Goal: Information Seeking & Learning: Compare options

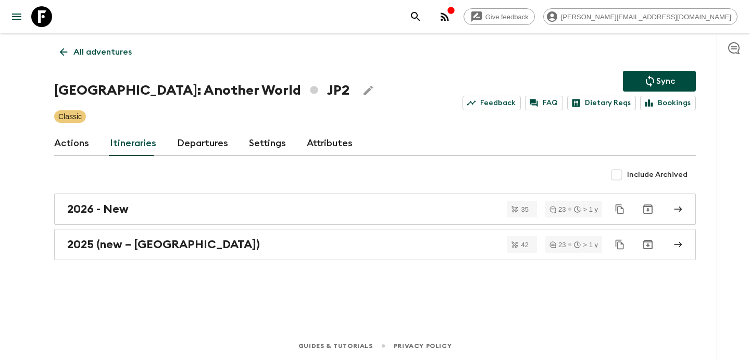
click at [104, 57] on p "All adventures" at bounding box center [102, 52] width 58 height 12
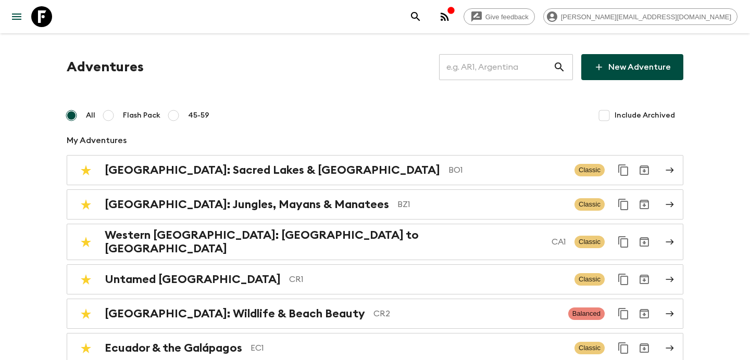
click at [477, 70] on input "text" at bounding box center [496, 67] width 114 height 29
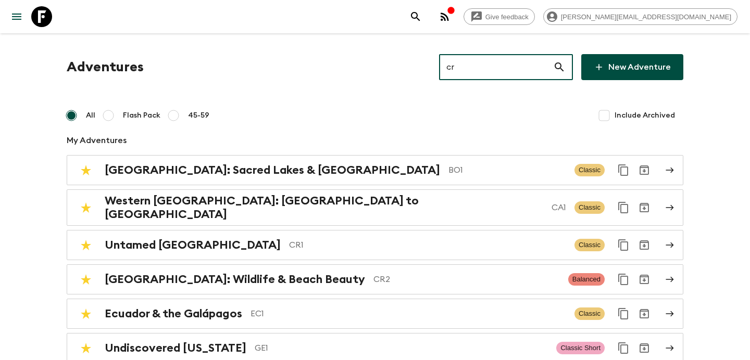
type input "cr1"
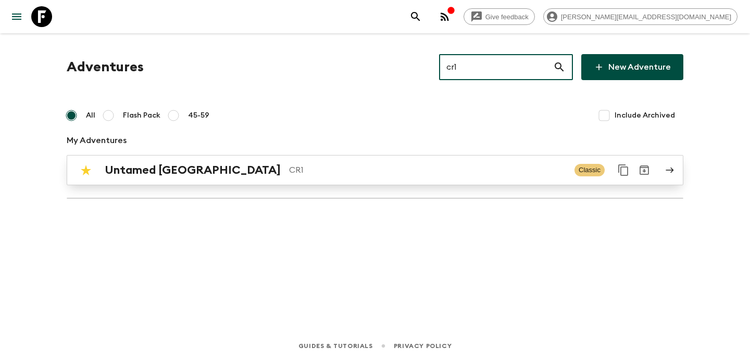
click at [354, 163] on div "Untamed [GEOGRAPHIC_DATA] CR1 Classic" at bounding box center [354, 170] width 558 height 21
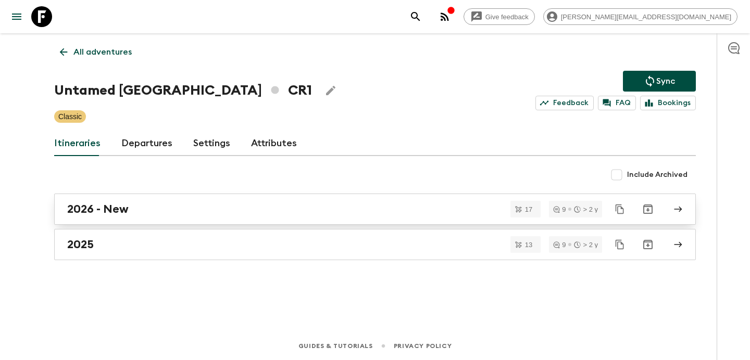
click at [296, 209] on div "2026 - New" at bounding box center [364, 209] width 595 height 14
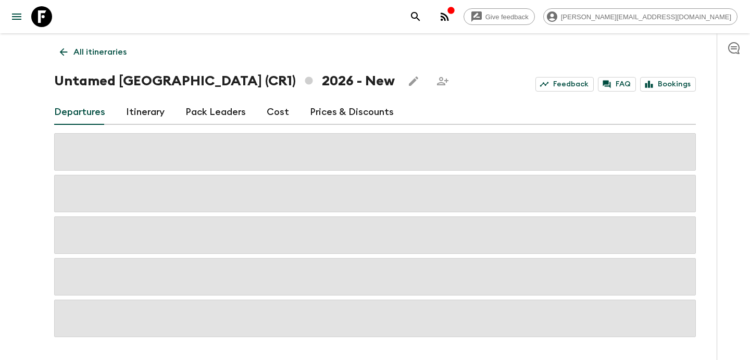
click at [280, 116] on link "Cost" at bounding box center [277, 112] width 22 height 25
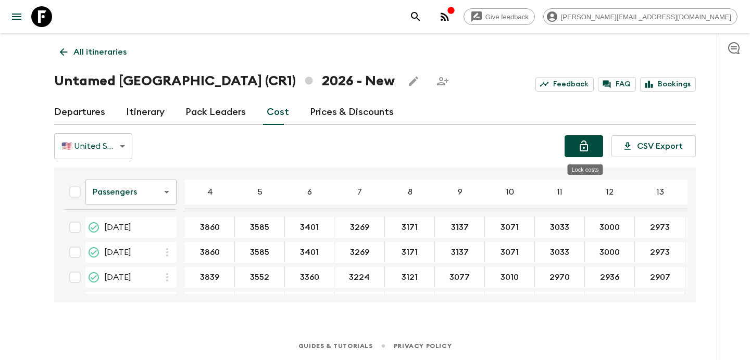
click at [588, 151] on icon "Lock costs" at bounding box center [583, 146] width 12 height 12
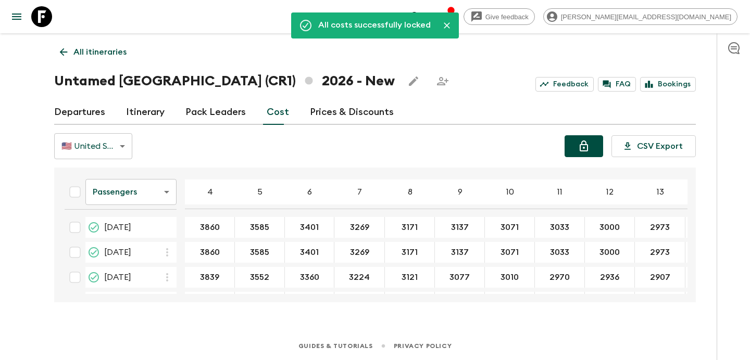
click at [451, 19] on icon "button" at bounding box center [444, 16] width 12 height 12
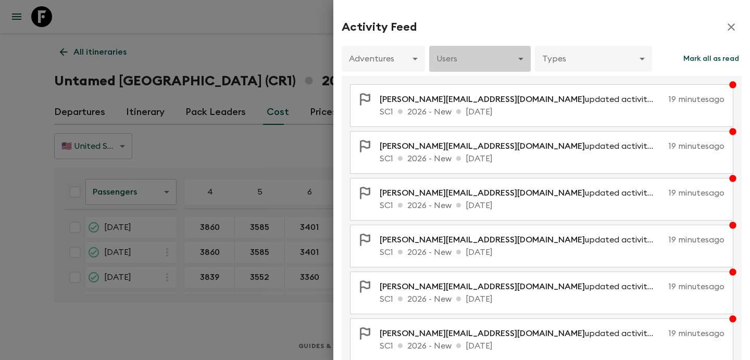
click at [505, 59] on body "Give feedback [PERSON_NAME][EMAIL_ADDRESS][DOMAIN_NAME] All itineraries Untamed…" at bounding box center [375, 180] width 750 height 360
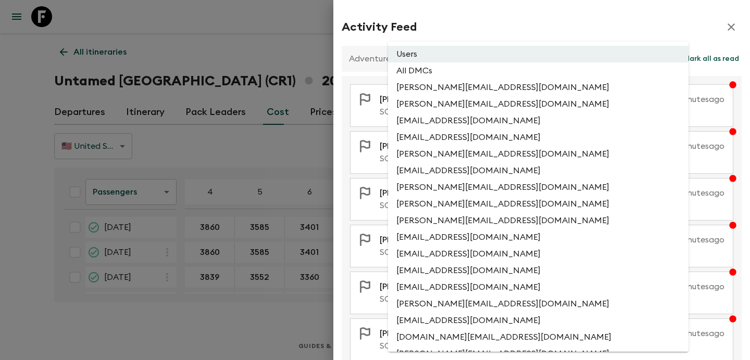
click at [488, 69] on li "All DMCs" at bounding box center [538, 70] width 300 height 17
type input "EXTERNAL_ONLY"
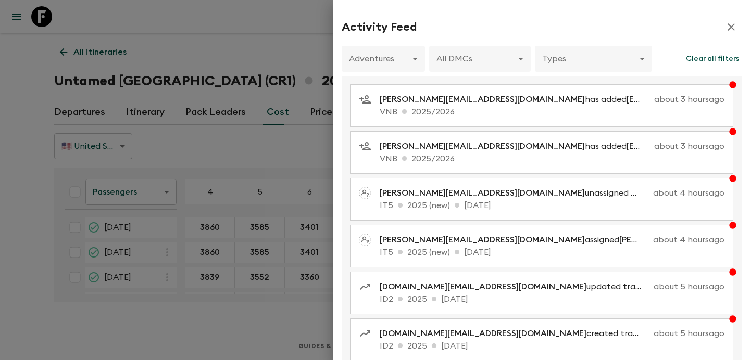
click at [257, 60] on div at bounding box center [375, 180] width 750 height 360
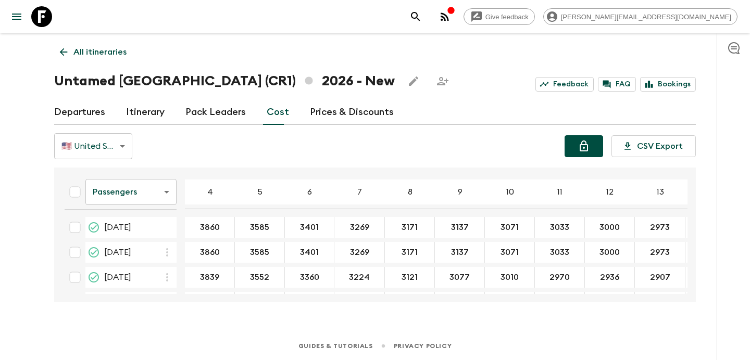
click at [83, 46] on p "All itineraries" at bounding box center [99, 52] width 53 height 12
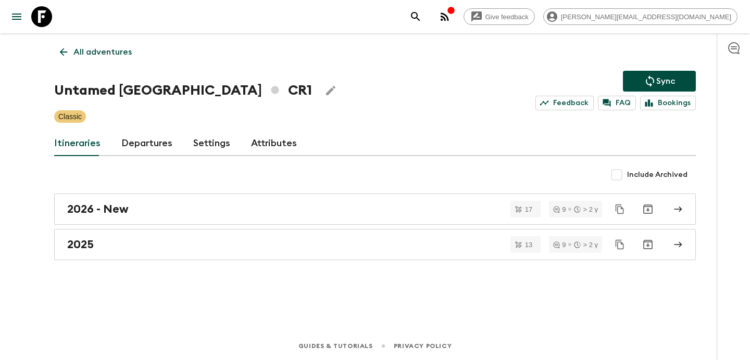
click at [83, 46] on p "All adventures" at bounding box center [102, 52] width 58 height 12
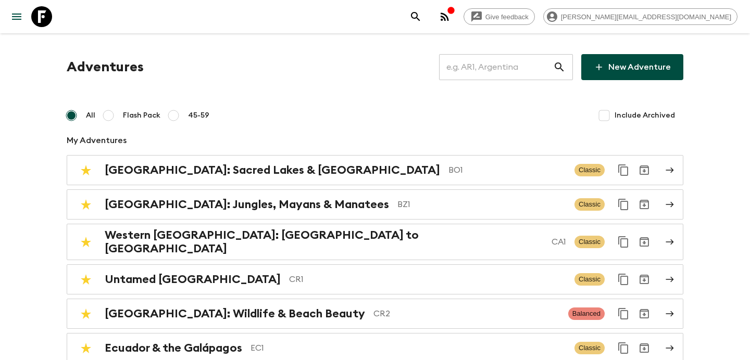
click at [505, 69] on input "text" at bounding box center [496, 67] width 114 height 29
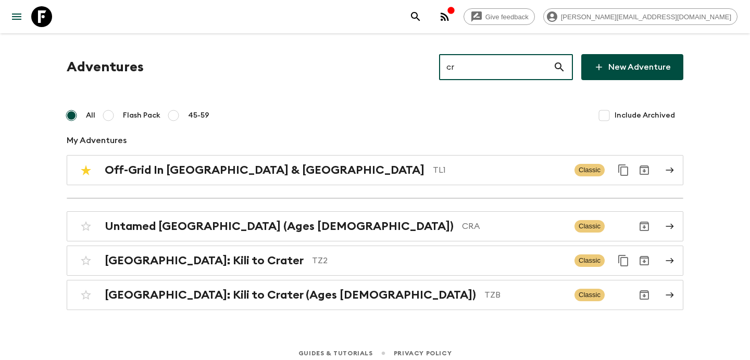
type input "cra"
click at [299, 219] on div "Untamed [GEOGRAPHIC_DATA] (Ages [DEMOGRAPHIC_DATA]) CRA Classic" at bounding box center [354, 226] width 558 height 21
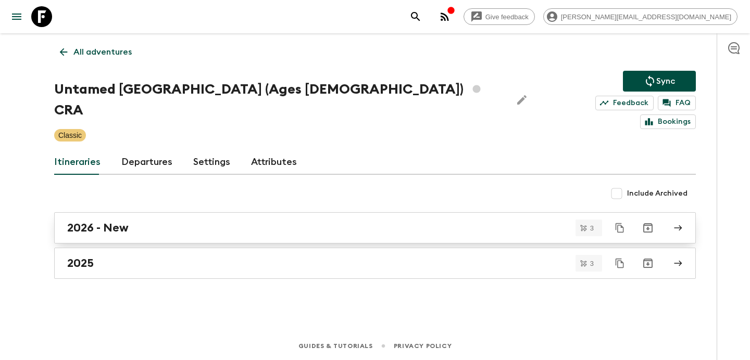
click at [214, 212] on link "2026 - New" at bounding box center [374, 227] width 641 height 31
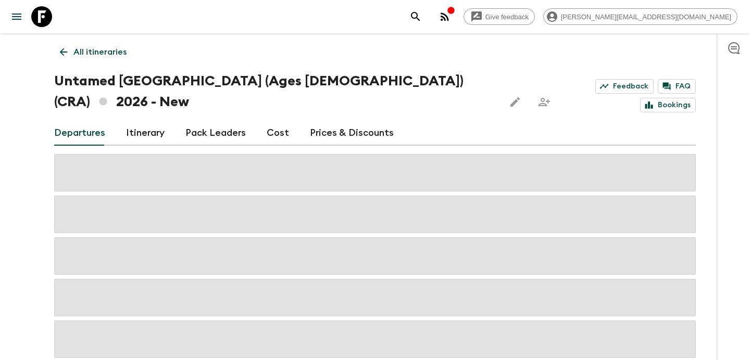
click at [274, 121] on link "Cost" at bounding box center [277, 133] width 22 height 25
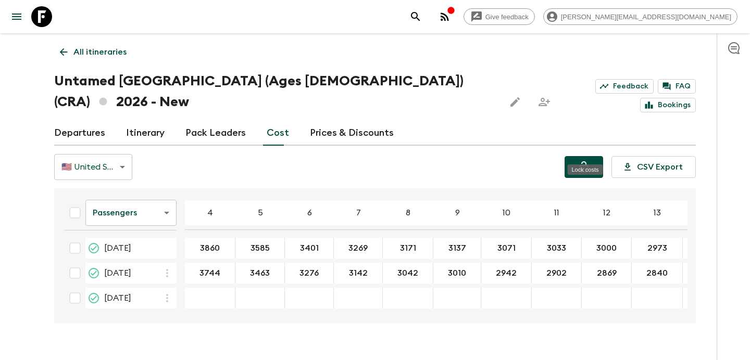
click at [589, 161] on icon "Lock costs" at bounding box center [583, 167] width 12 height 12
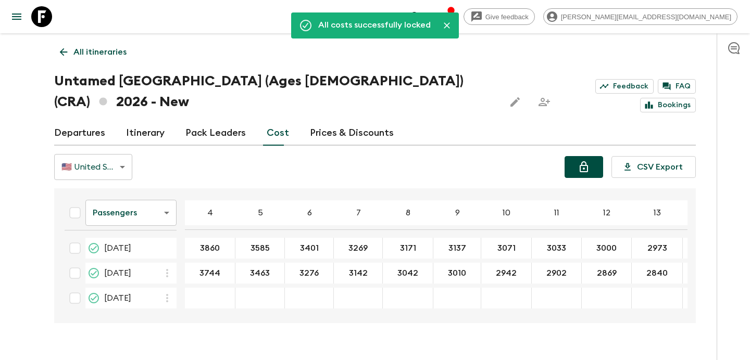
click at [104, 52] on p "All itineraries" at bounding box center [99, 52] width 53 height 12
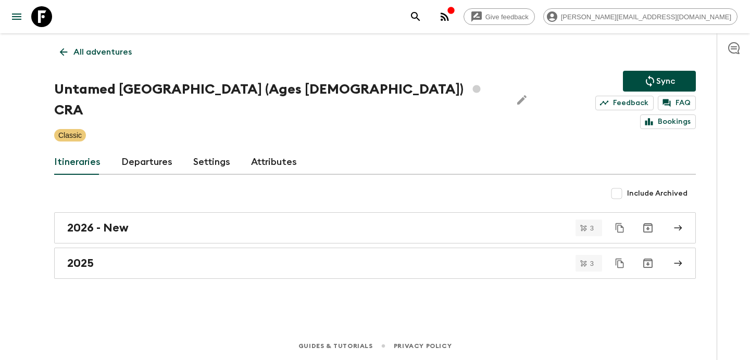
click at [104, 52] on p "All adventures" at bounding box center [102, 52] width 58 height 12
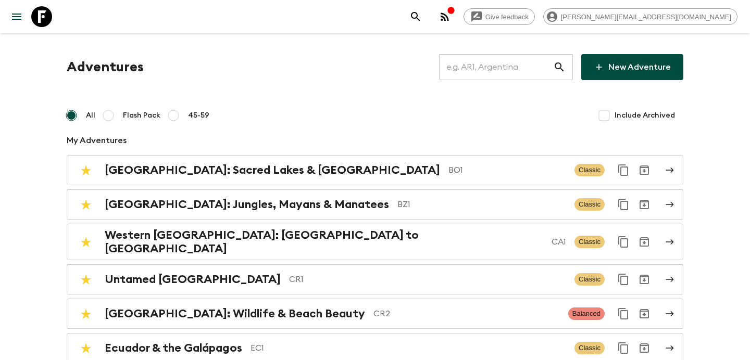
click at [518, 65] on input "text" at bounding box center [496, 67] width 114 height 29
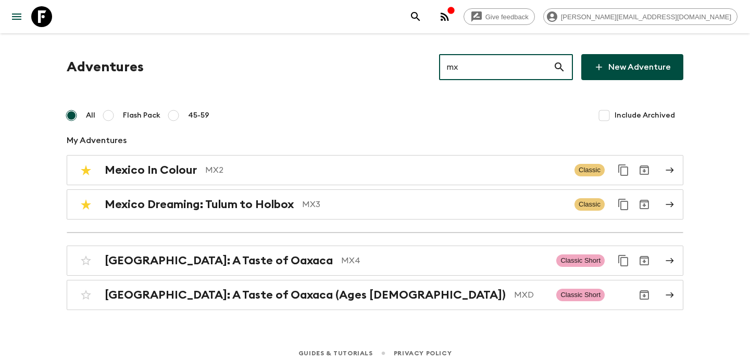
type input "mx2"
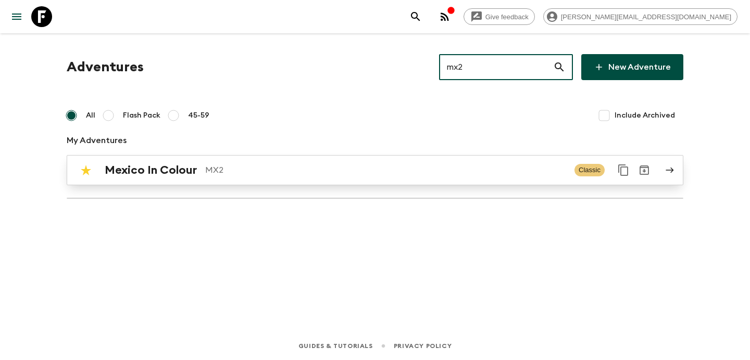
click at [348, 173] on p "MX2" at bounding box center [385, 170] width 361 height 12
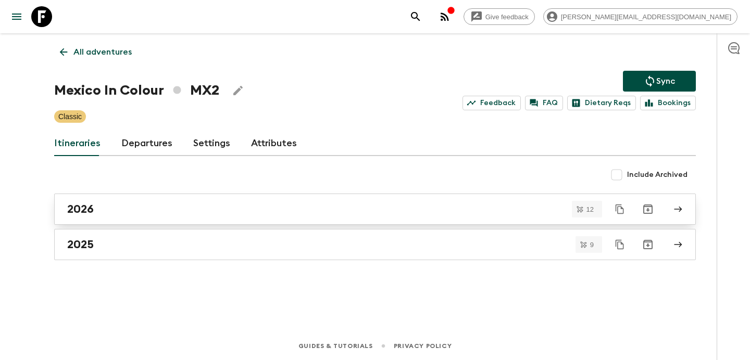
click at [297, 215] on div "2026" at bounding box center [364, 209] width 595 height 14
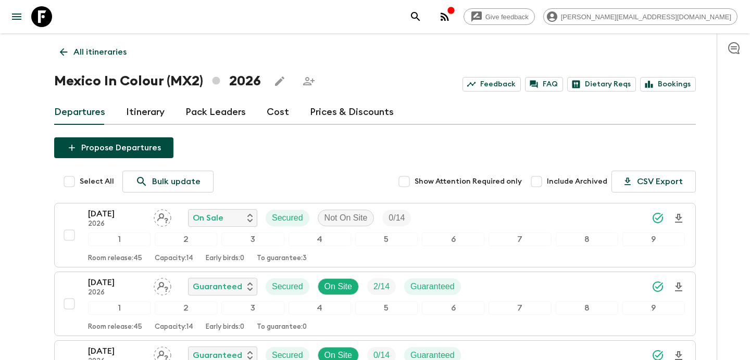
click at [275, 108] on link "Cost" at bounding box center [277, 112] width 22 height 25
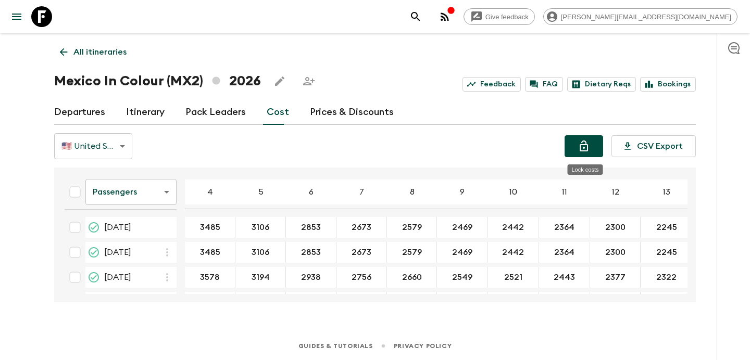
click at [592, 148] on button "Lock costs" at bounding box center [583, 146] width 39 height 22
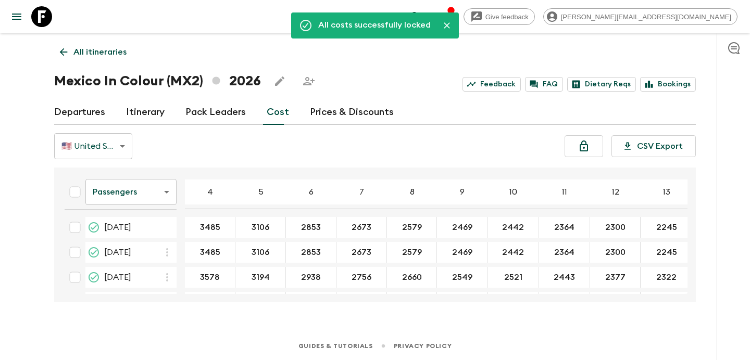
click at [90, 44] on link "All itineraries" at bounding box center [93, 52] width 78 height 21
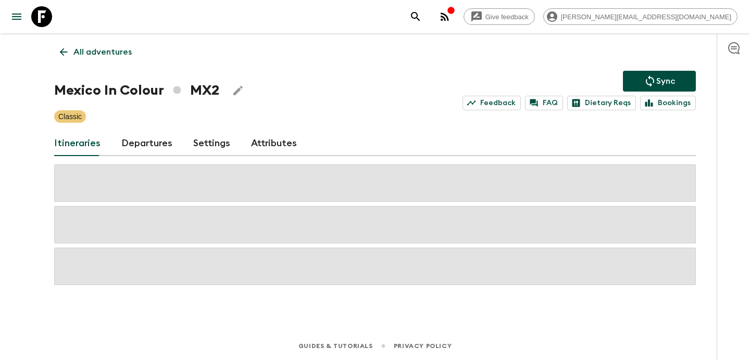
click at [118, 54] on p "All adventures" at bounding box center [102, 52] width 58 height 12
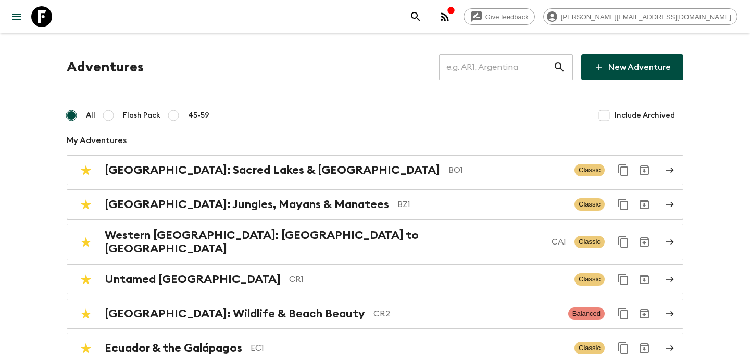
click at [510, 70] on input "text" at bounding box center [496, 67] width 114 height 29
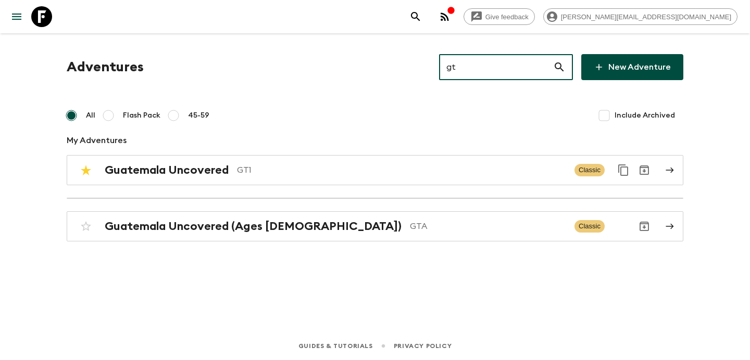
type input "gt1"
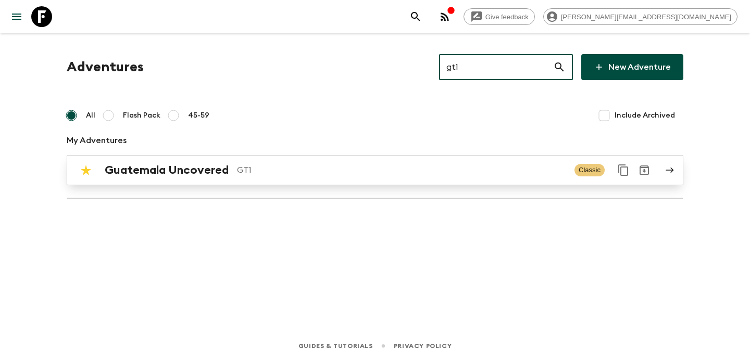
click at [432, 175] on p "GT1" at bounding box center [401, 170] width 329 height 12
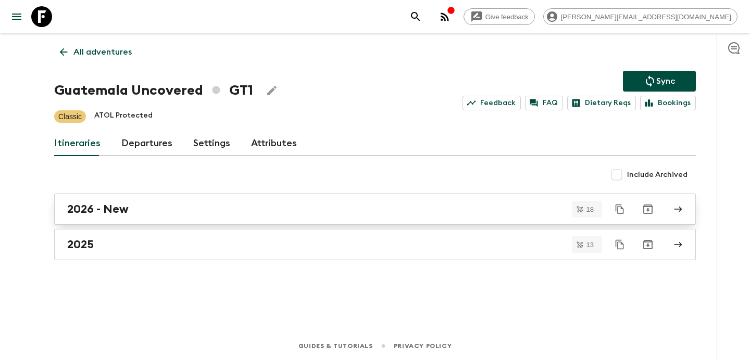
click at [378, 220] on link "2026 - New" at bounding box center [374, 209] width 641 height 31
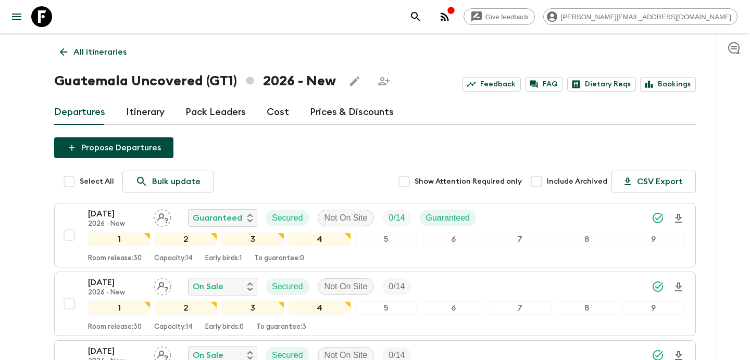
click at [271, 118] on link "Cost" at bounding box center [277, 112] width 22 height 25
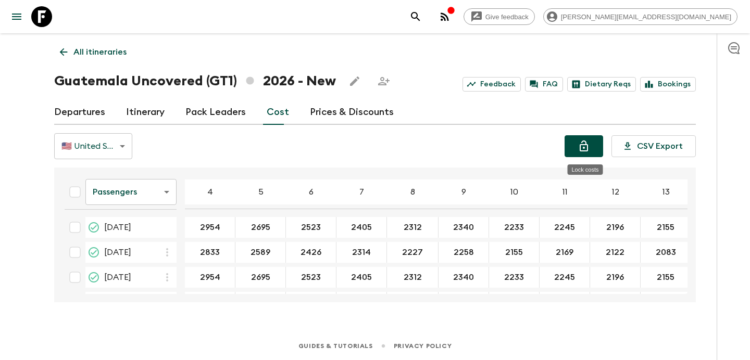
click at [588, 141] on icon "Lock costs" at bounding box center [583, 146] width 12 height 12
click at [92, 51] on p "All itineraries" at bounding box center [99, 52] width 53 height 12
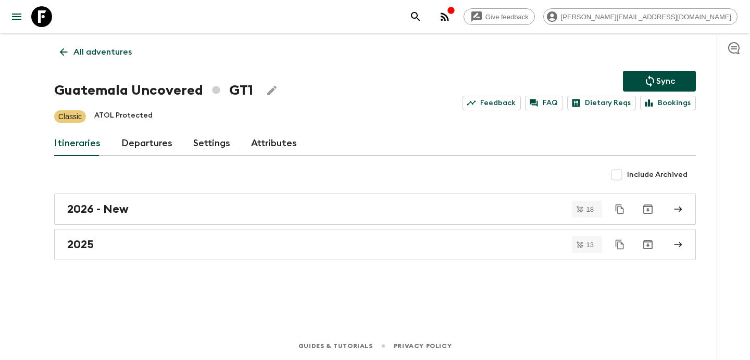
click at [92, 51] on p "All adventures" at bounding box center [102, 52] width 58 height 12
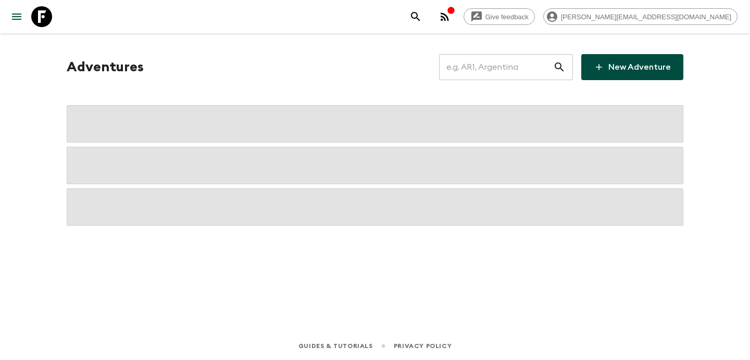
click at [505, 68] on input "text" at bounding box center [496, 67] width 114 height 29
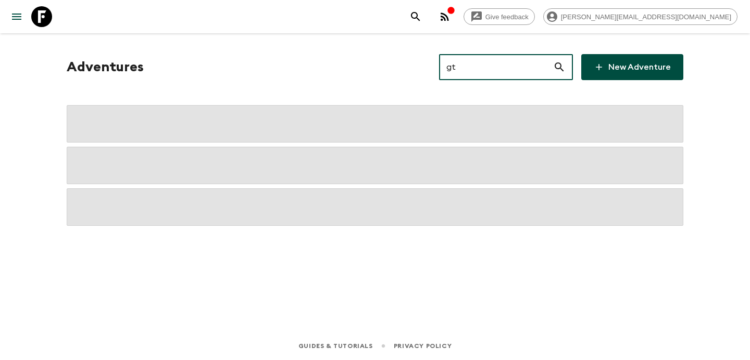
type input "gta"
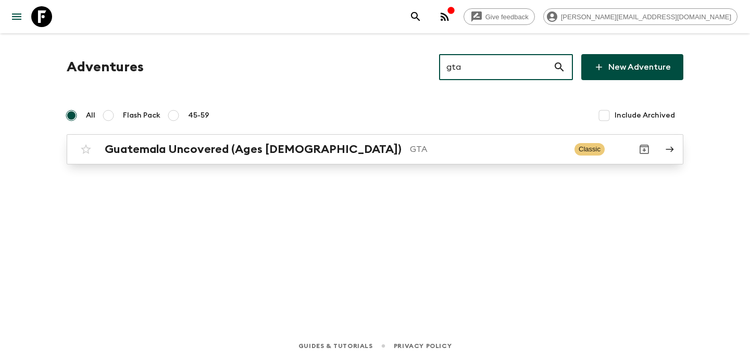
click at [410, 153] on p "GTA" at bounding box center [488, 149] width 156 height 12
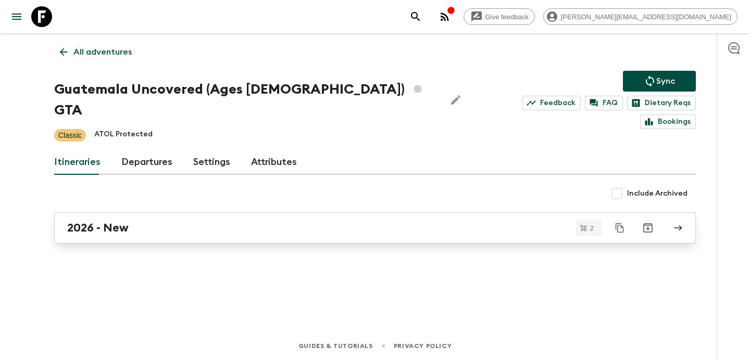
click at [348, 221] on div "2026 - New" at bounding box center [364, 228] width 595 height 14
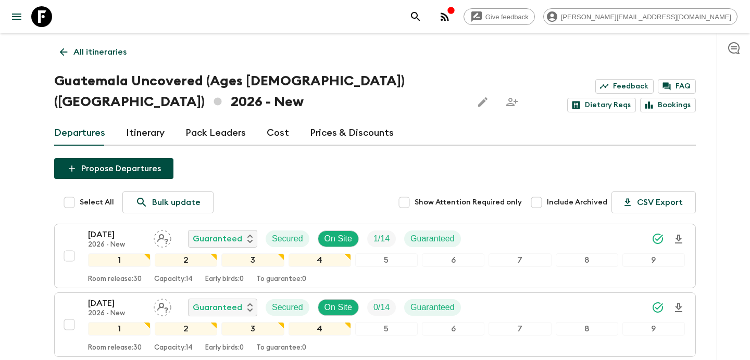
click at [269, 134] on link "Cost" at bounding box center [277, 133] width 22 height 25
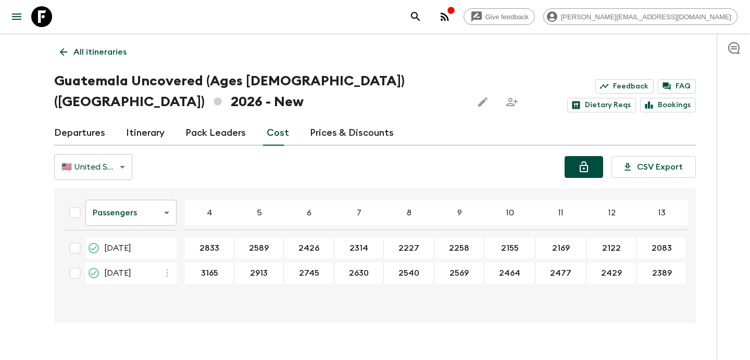
click at [585, 164] on icon "Lock costs" at bounding box center [583, 167] width 12 height 12
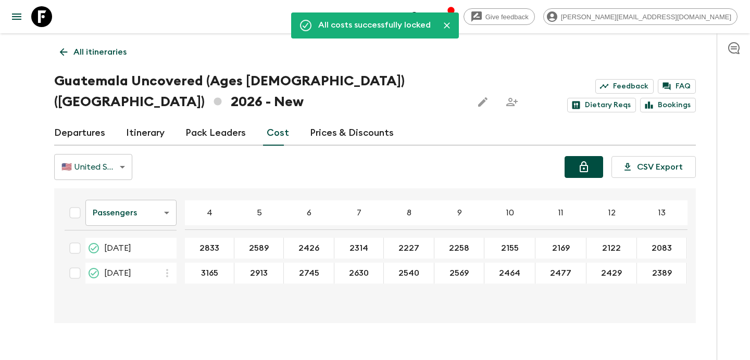
click at [103, 49] on p "All itineraries" at bounding box center [99, 52] width 53 height 12
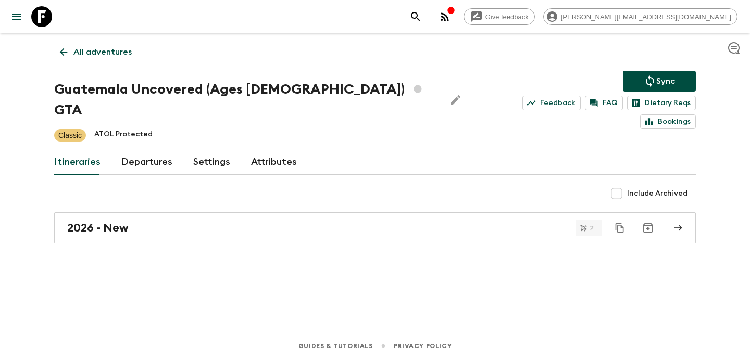
click at [103, 49] on p "All adventures" at bounding box center [102, 52] width 58 height 12
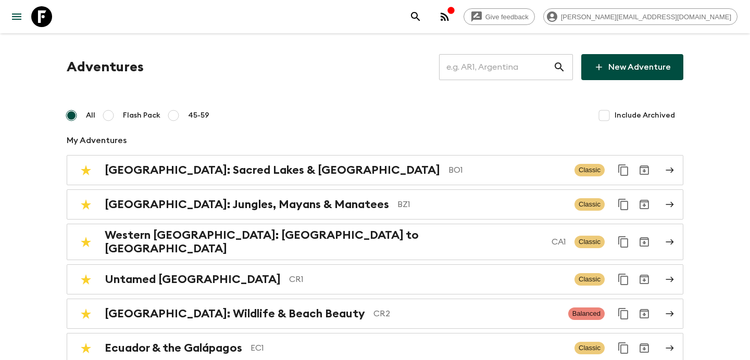
click at [545, 68] on input "text" at bounding box center [496, 67] width 114 height 29
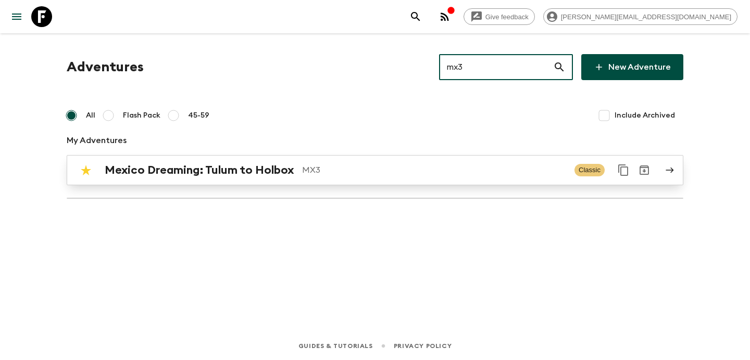
type input "mx3"
click at [273, 170] on h2 "Mexico Dreaming: Tulum to Holbox" at bounding box center [199, 170] width 189 height 14
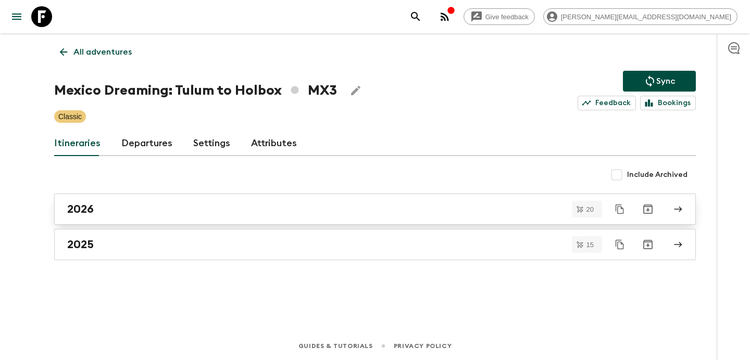
click at [274, 209] on div "2026" at bounding box center [364, 209] width 595 height 14
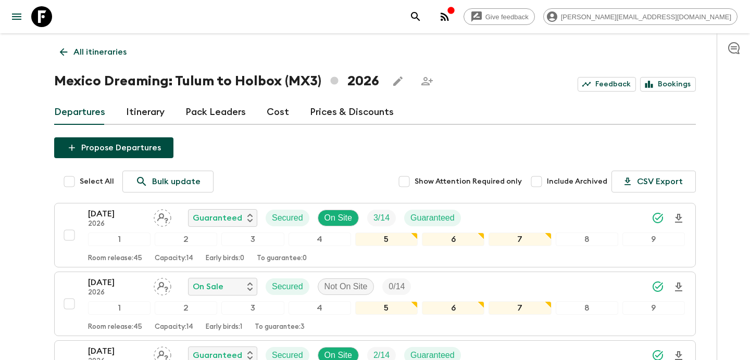
click at [268, 113] on link "Cost" at bounding box center [277, 112] width 22 height 25
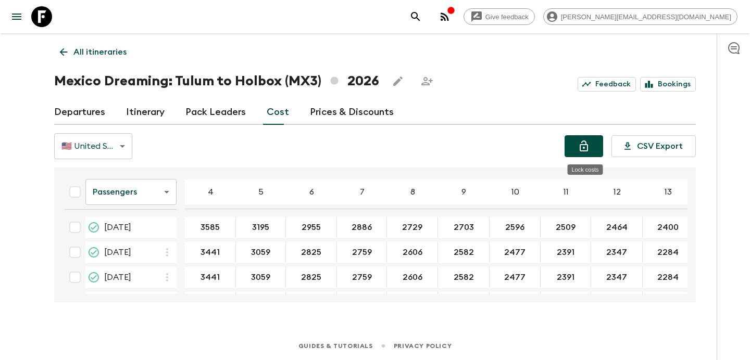
click at [577, 141] on button "Lock costs" at bounding box center [583, 146] width 39 height 22
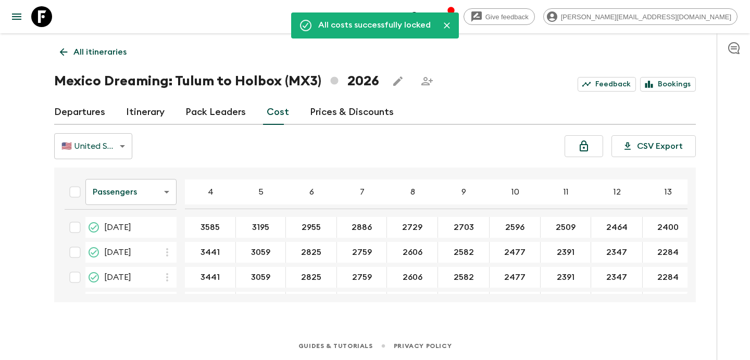
click at [110, 53] on p "All itineraries" at bounding box center [99, 52] width 53 height 12
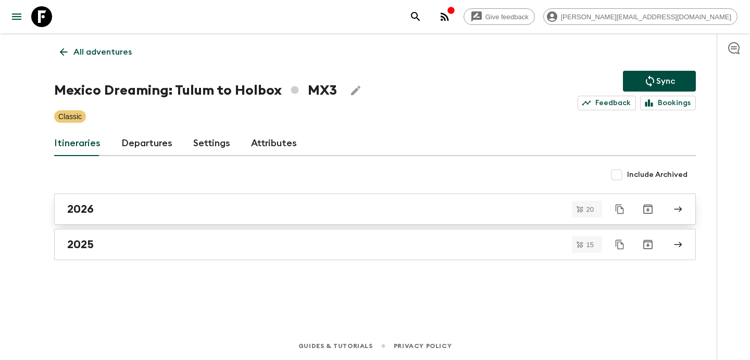
click at [262, 206] on div "2026" at bounding box center [364, 209] width 595 height 14
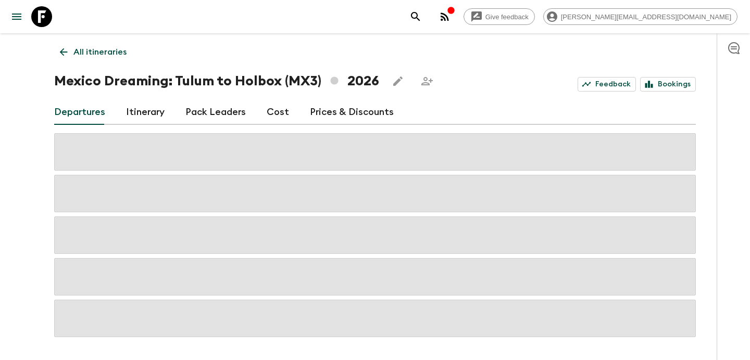
click at [277, 105] on link "Cost" at bounding box center [277, 112] width 22 height 25
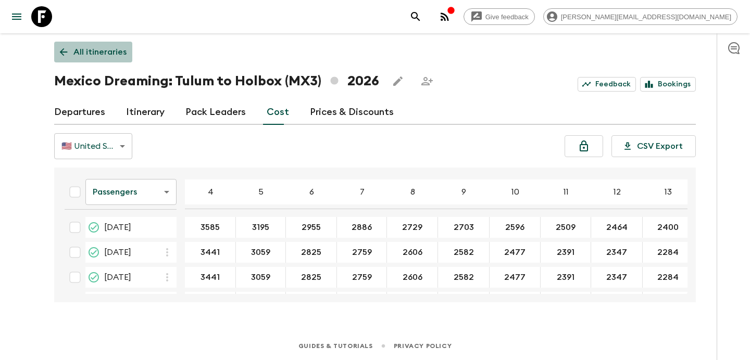
click at [101, 44] on link "All itineraries" at bounding box center [93, 52] width 78 height 21
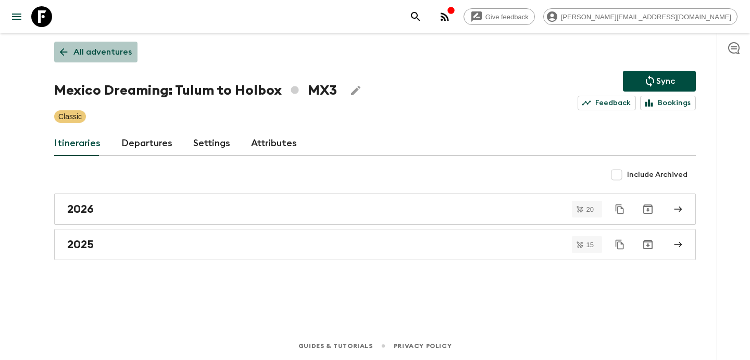
click at [101, 44] on link "All adventures" at bounding box center [95, 52] width 83 height 21
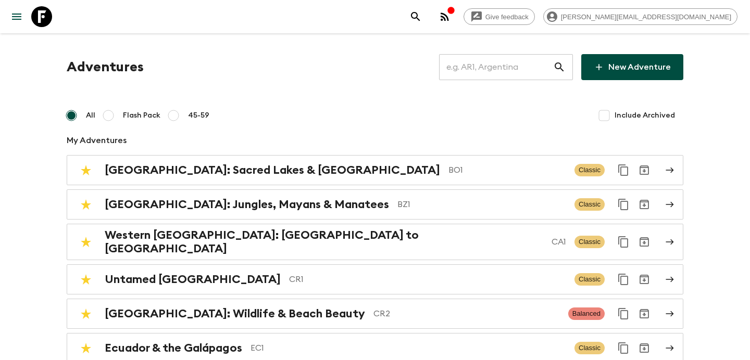
click at [513, 70] on input "text" at bounding box center [496, 67] width 114 height 29
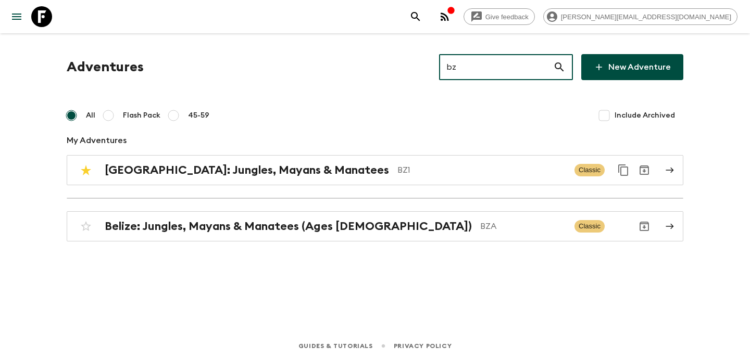
type input "bz1"
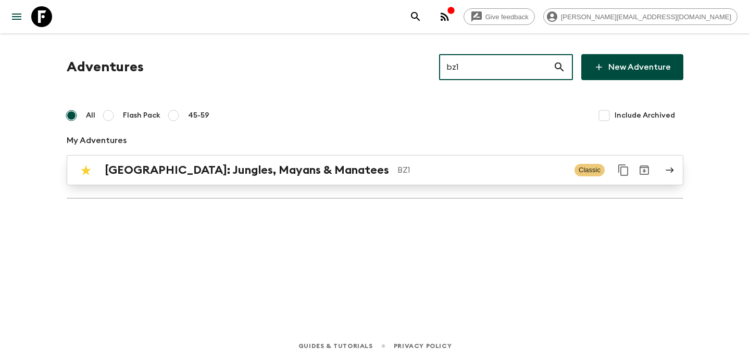
click at [397, 167] on p "BZ1" at bounding box center [481, 170] width 169 height 12
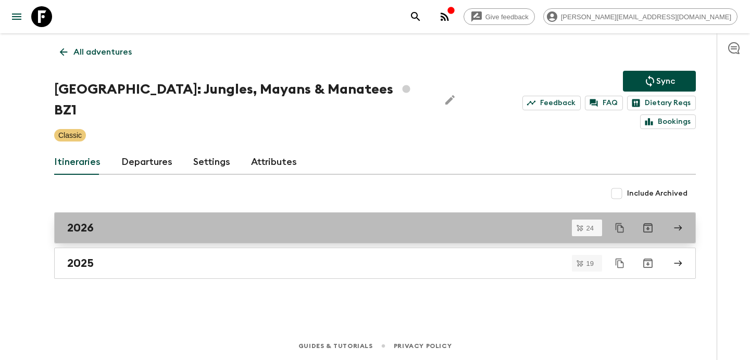
click at [240, 217] on link "2026" at bounding box center [374, 227] width 641 height 31
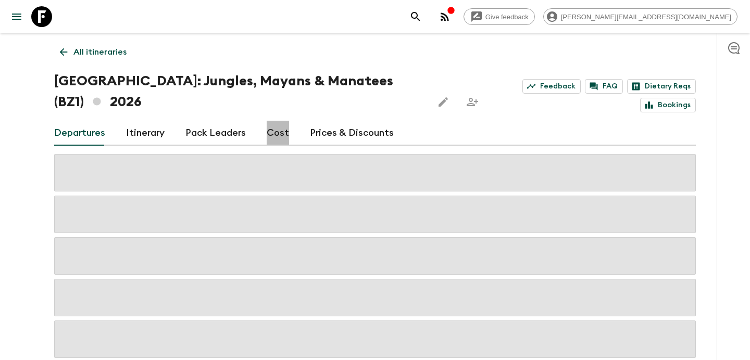
click at [280, 121] on link "Cost" at bounding box center [277, 133] width 22 height 25
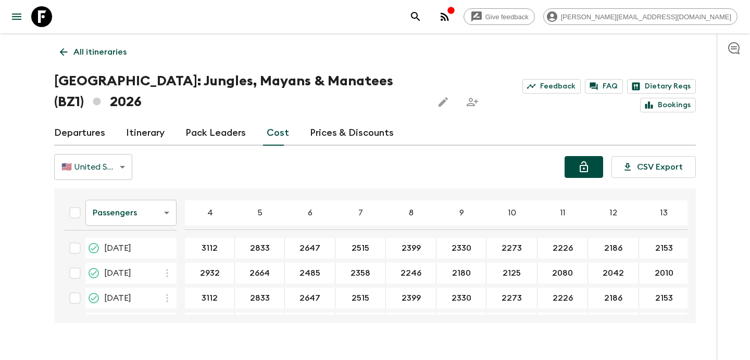
click at [588, 161] on icon "Lock costs" at bounding box center [583, 166] width 8 height 11
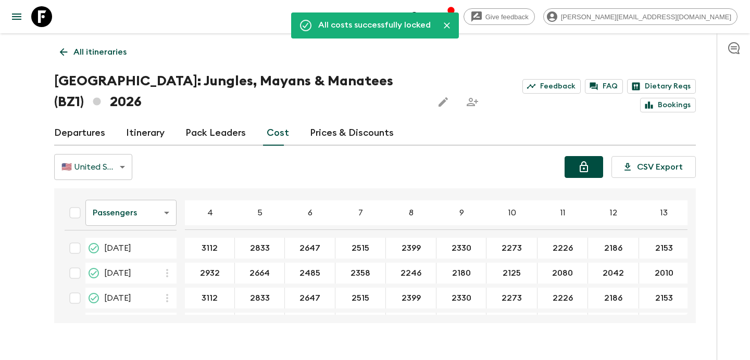
click at [112, 52] on p "All itineraries" at bounding box center [99, 52] width 53 height 12
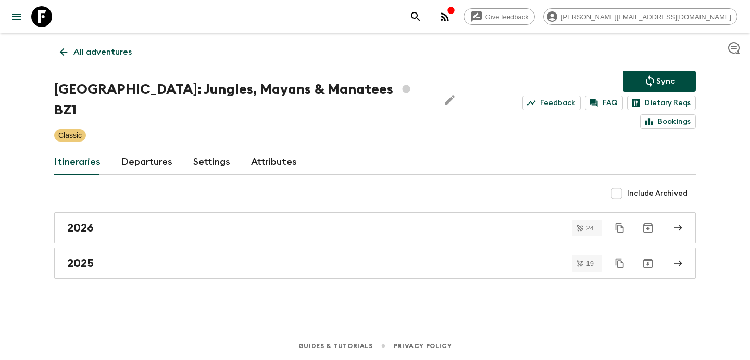
click at [112, 52] on p "All adventures" at bounding box center [102, 52] width 58 height 12
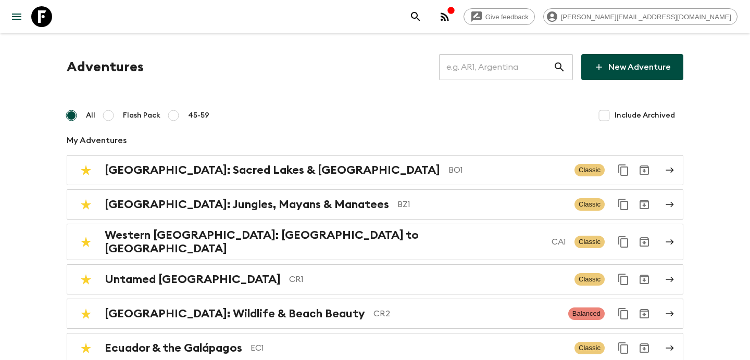
click at [524, 67] on input "text" at bounding box center [496, 67] width 114 height 29
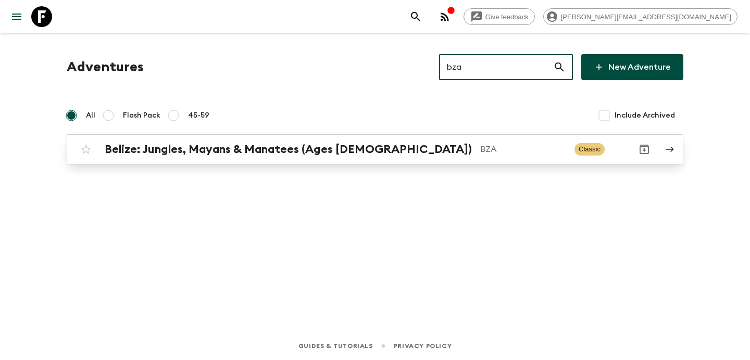
type input "bza"
click at [480, 150] on p "BZA" at bounding box center [523, 149] width 86 height 12
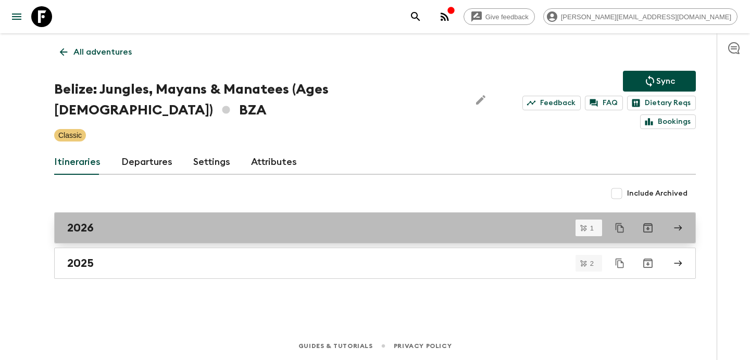
click at [350, 221] on div "2026" at bounding box center [364, 228] width 595 height 14
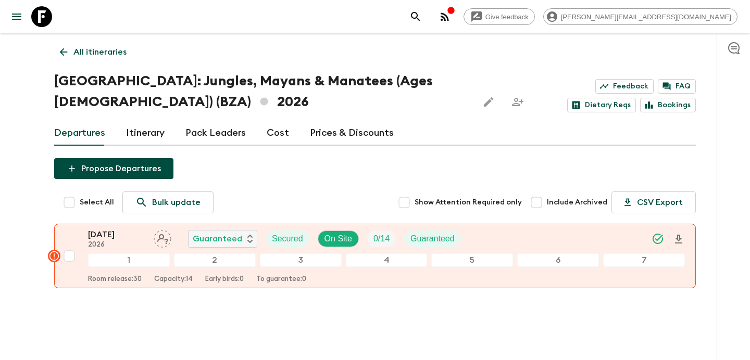
click at [270, 133] on link "Cost" at bounding box center [277, 133] width 22 height 25
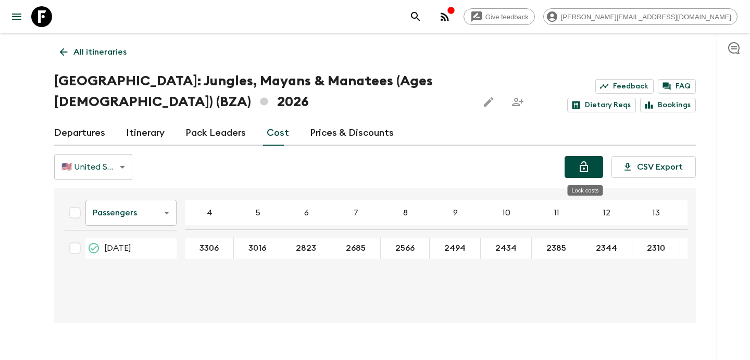
click at [580, 170] on icon "Lock costs" at bounding box center [583, 166] width 8 height 11
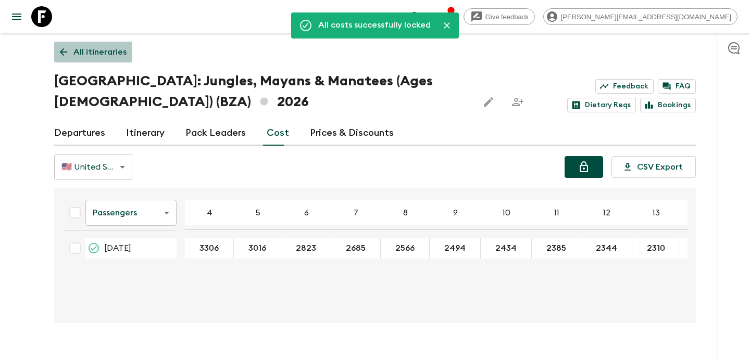
click at [112, 47] on p "All itineraries" at bounding box center [99, 52] width 53 height 12
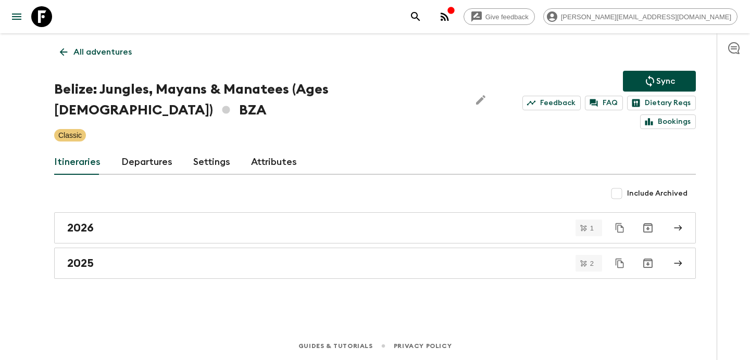
click at [112, 47] on p "All adventures" at bounding box center [102, 52] width 58 height 12
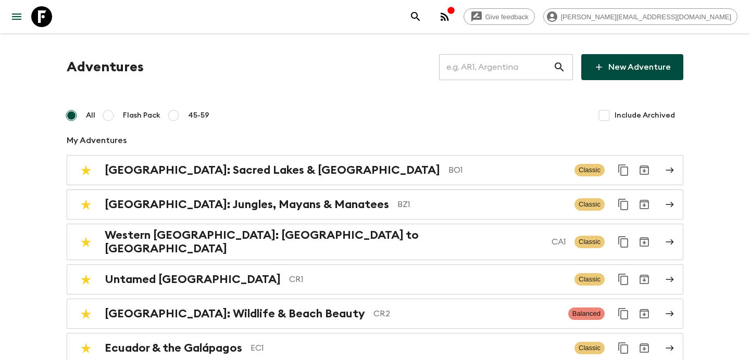
click at [509, 71] on input "text" at bounding box center [496, 67] width 114 height 29
